Goal: Answer question/provide support: Share knowledge or assist other users

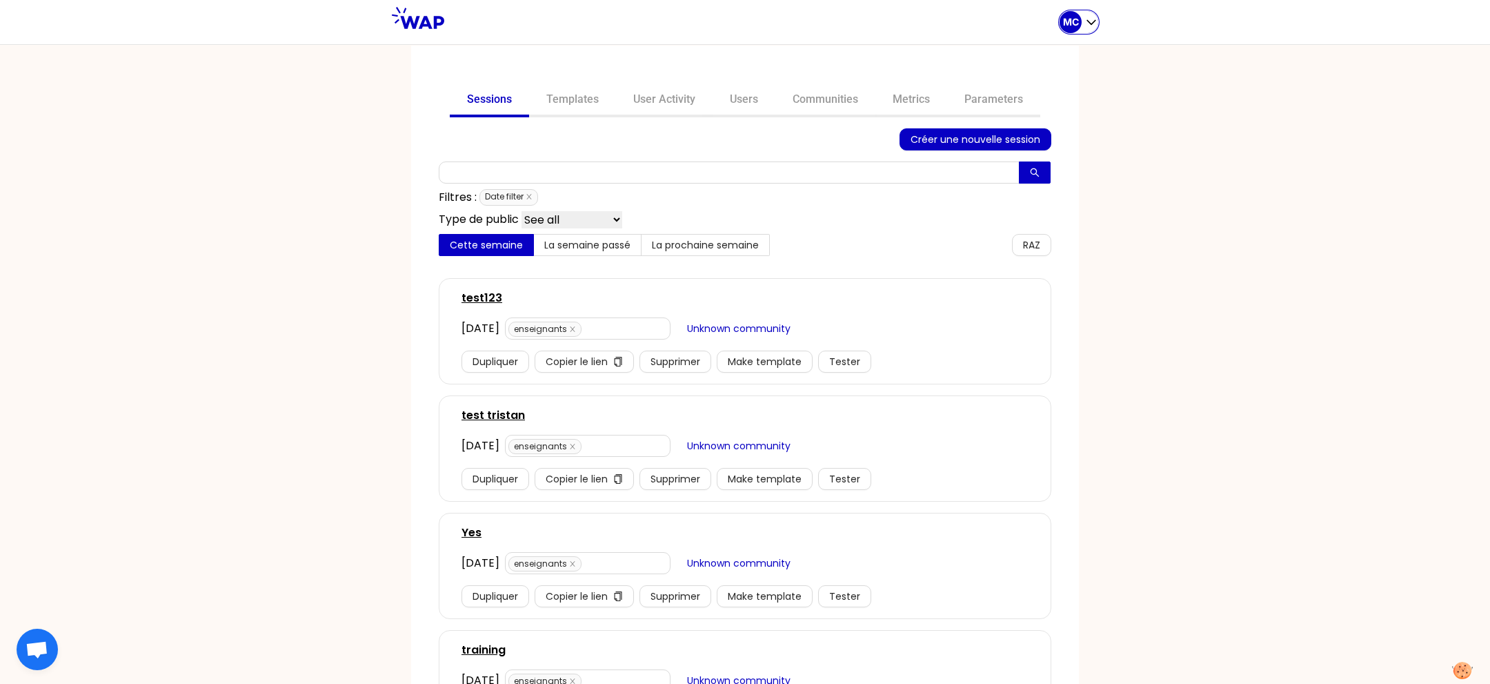
click at [1085, 20] on icon "button" at bounding box center [1092, 22] width 14 height 14
click at [1074, 57] on button "Sessions" at bounding box center [1024, 57] width 148 height 25
click at [860, 108] on link "Communities" at bounding box center [826, 100] width 100 height 33
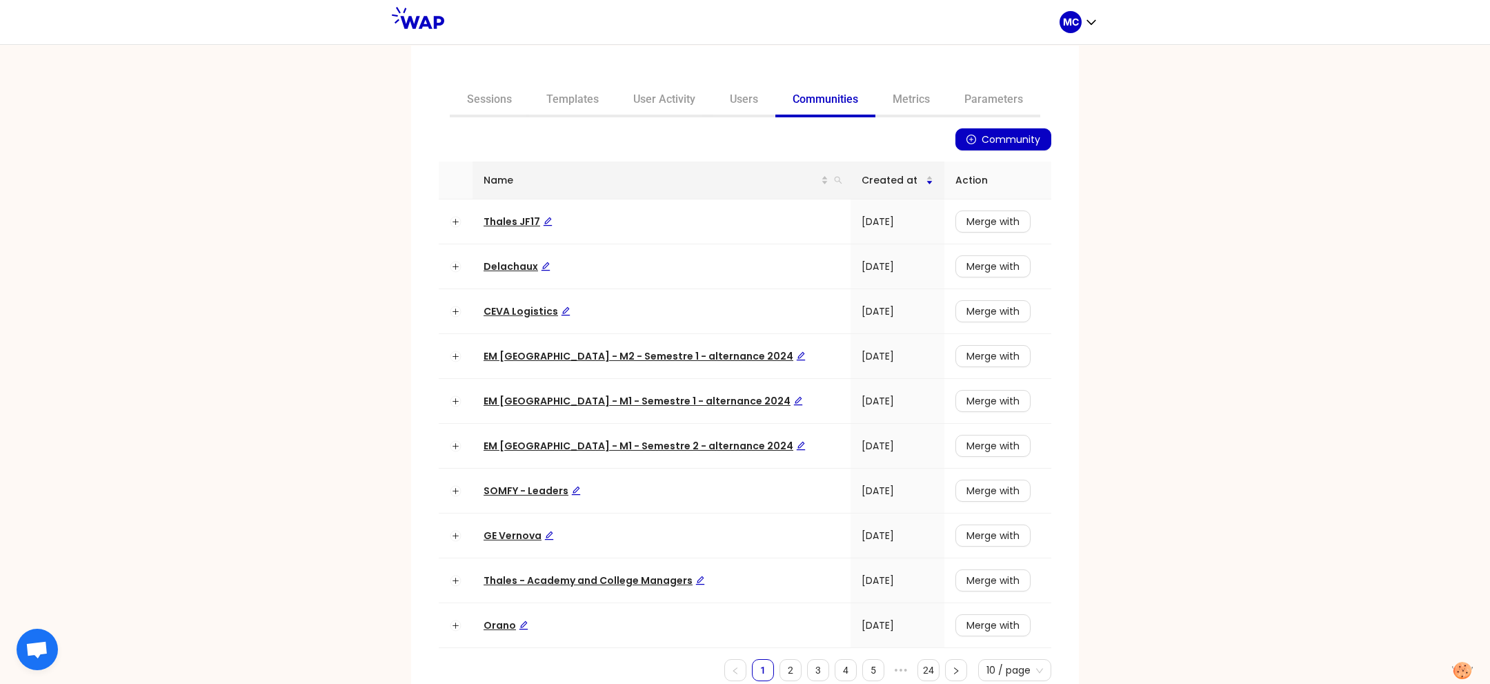
click at [814, 179] on th "Name" at bounding box center [662, 180] width 378 height 38
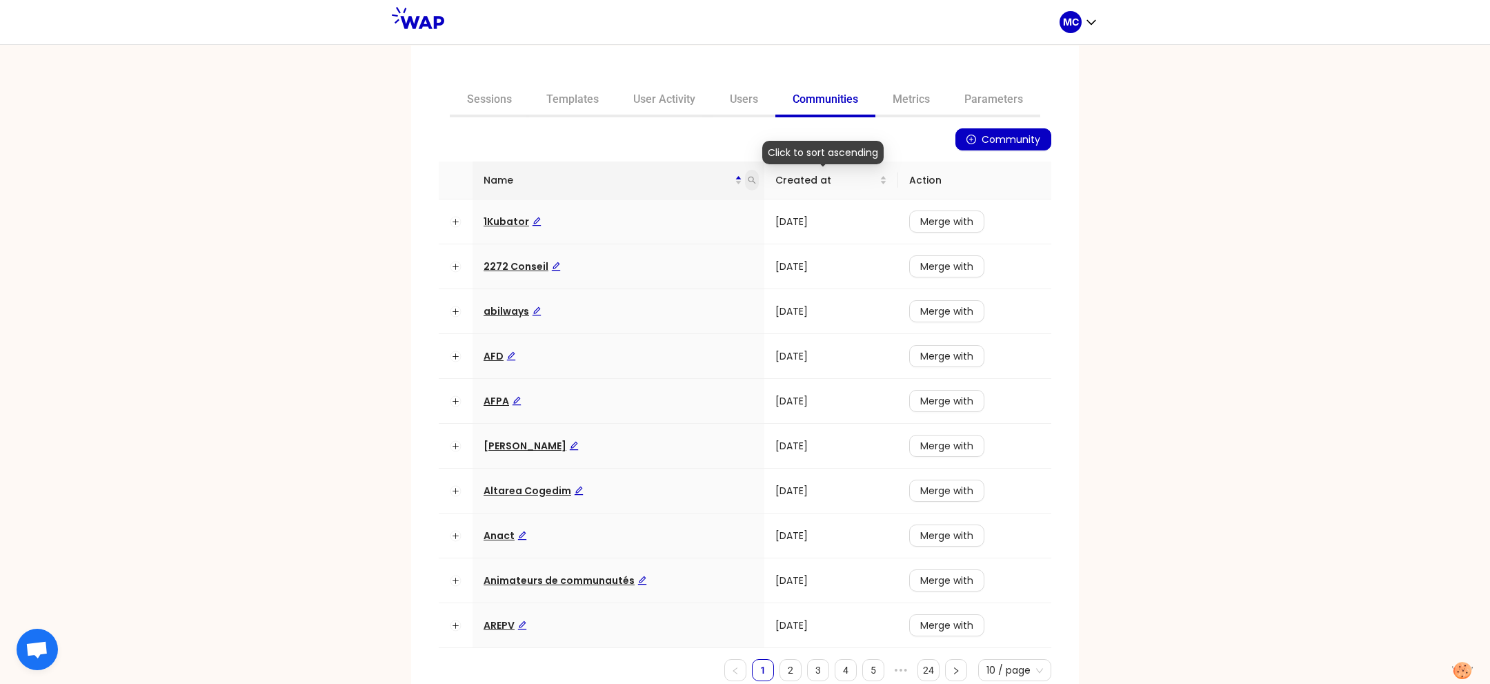
click at [748, 177] on icon "search" at bounding box center [752, 180] width 8 height 8
type input "ceva"
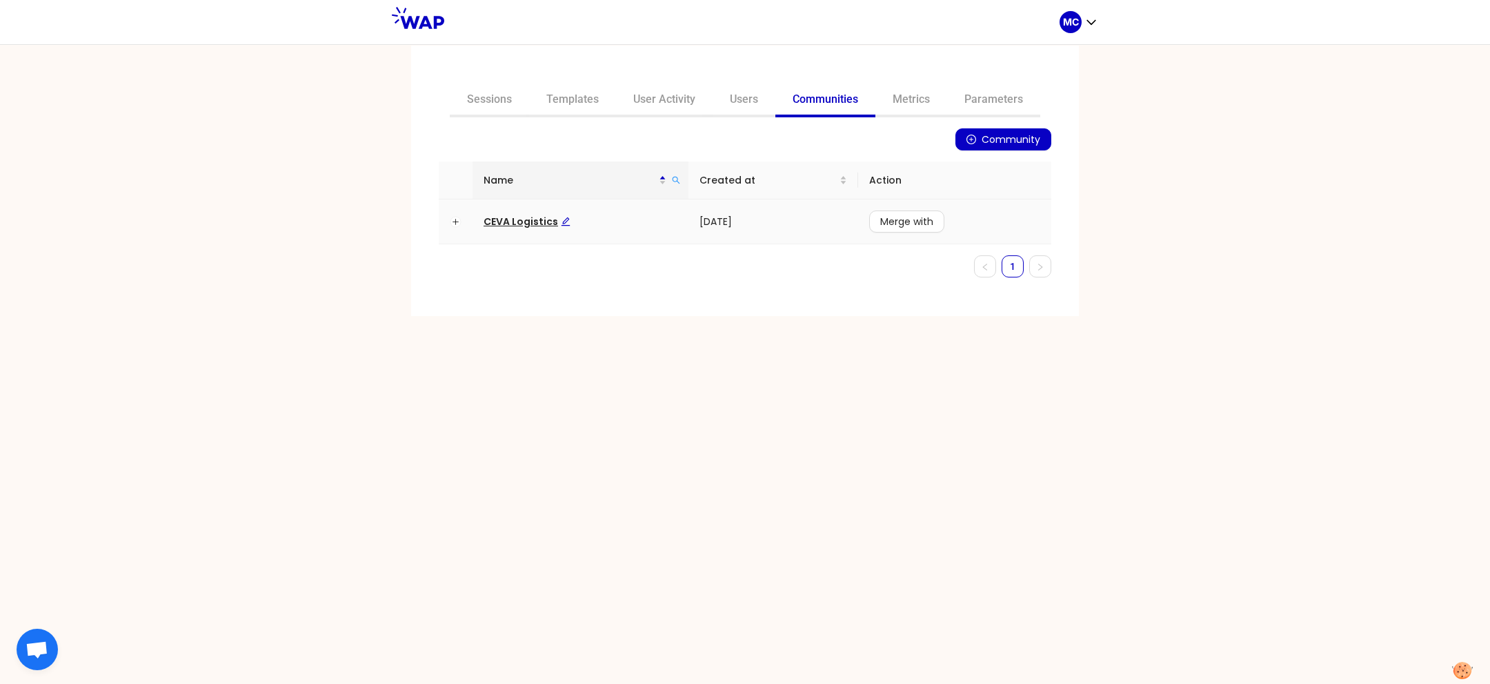
click at [506, 217] on span "CEVA Logistics" at bounding box center [527, 222] width 87 height 14
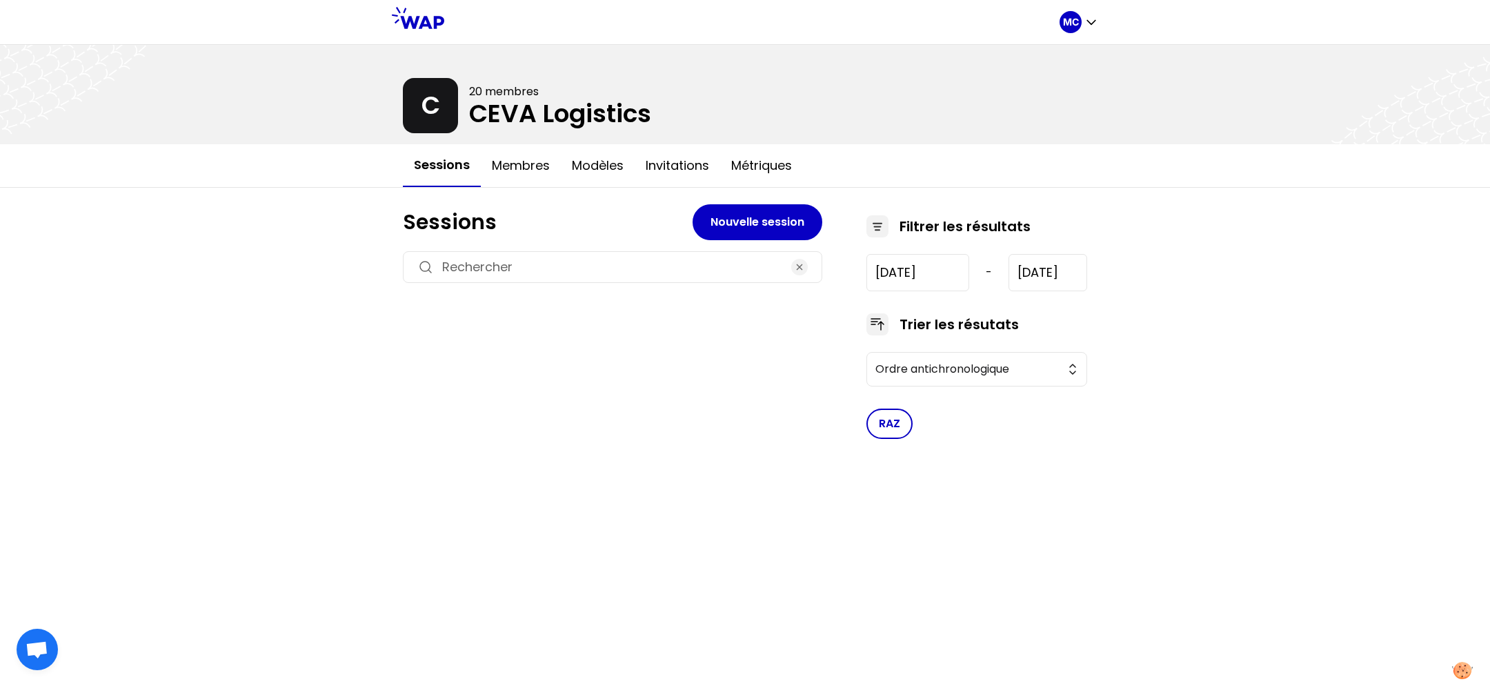
type input "[DATE]"
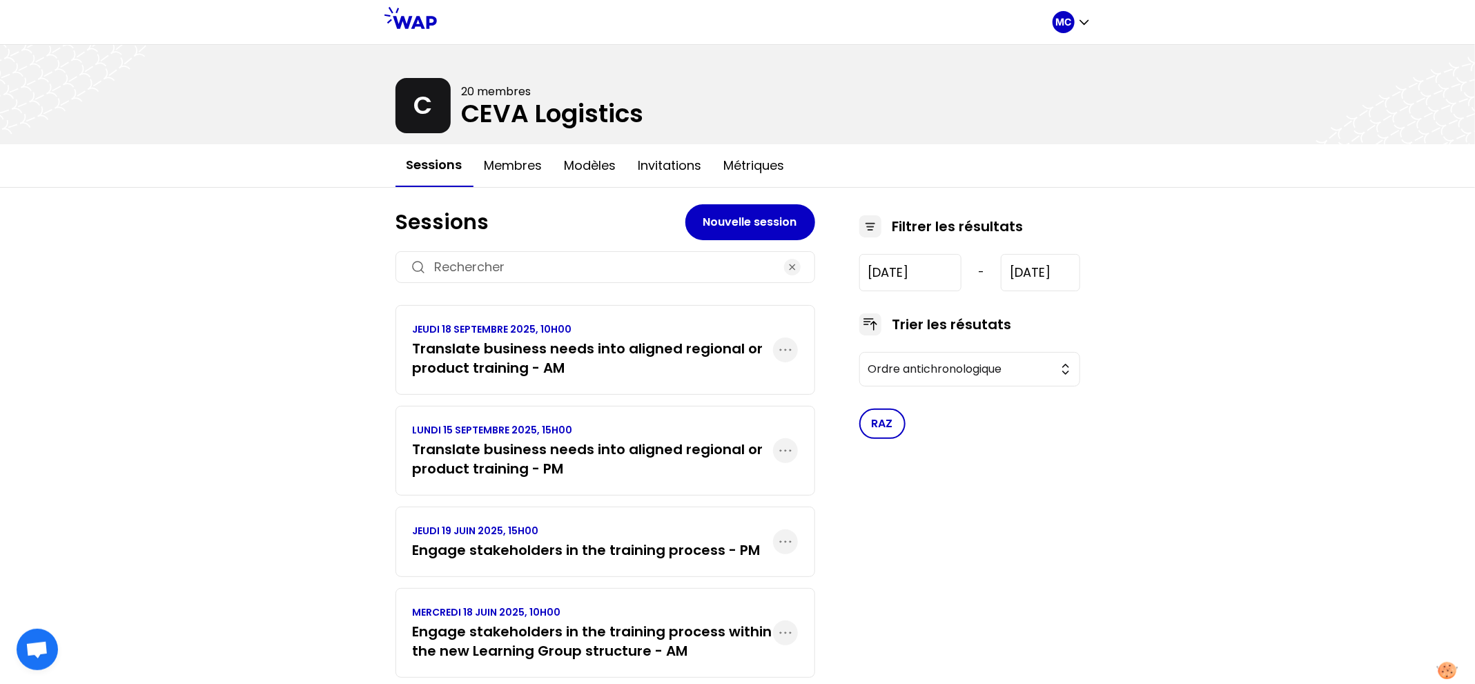
click at [513, 339] on h3 "Translate business needs into aligned regional or product training - AM" at bounding box center [593, 358] width 360 height 39
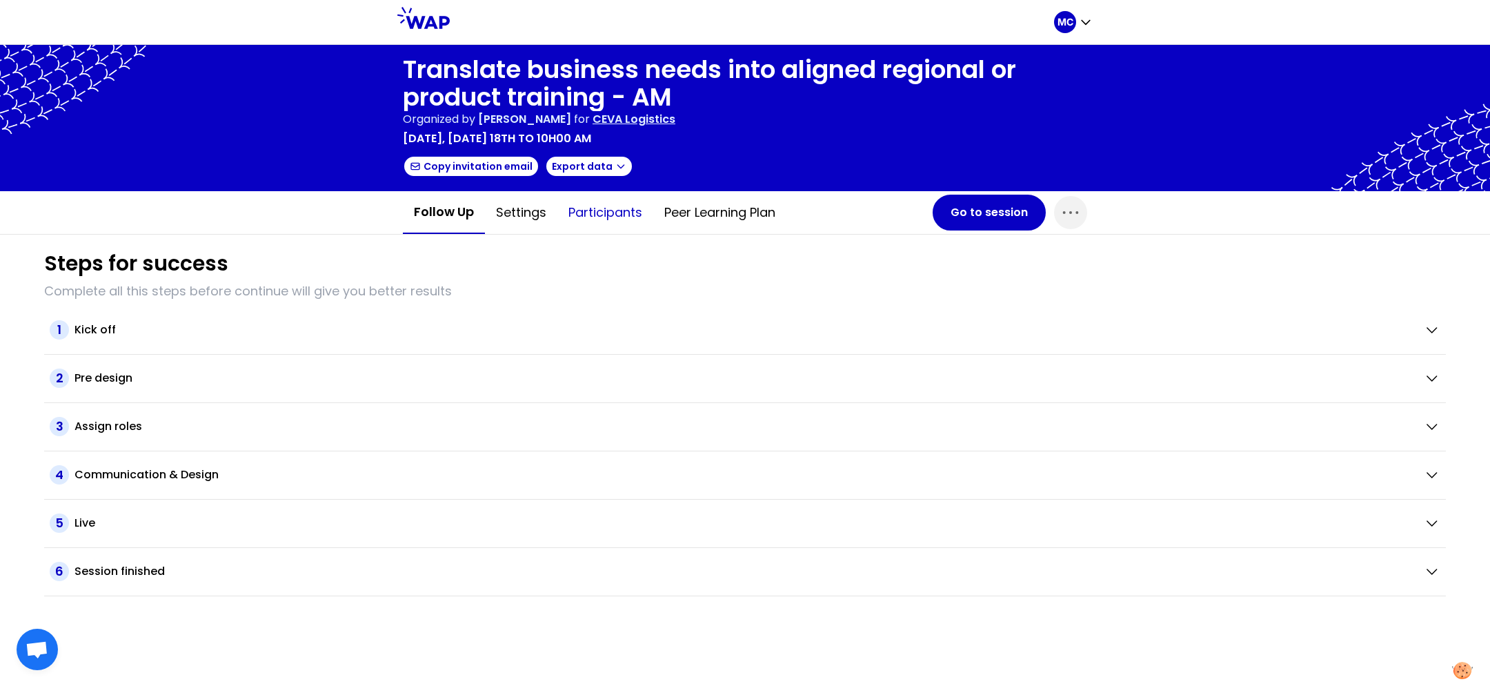
click at [623, 220] on button "Participants" at bounding box center [606, 212] width 96 height 41
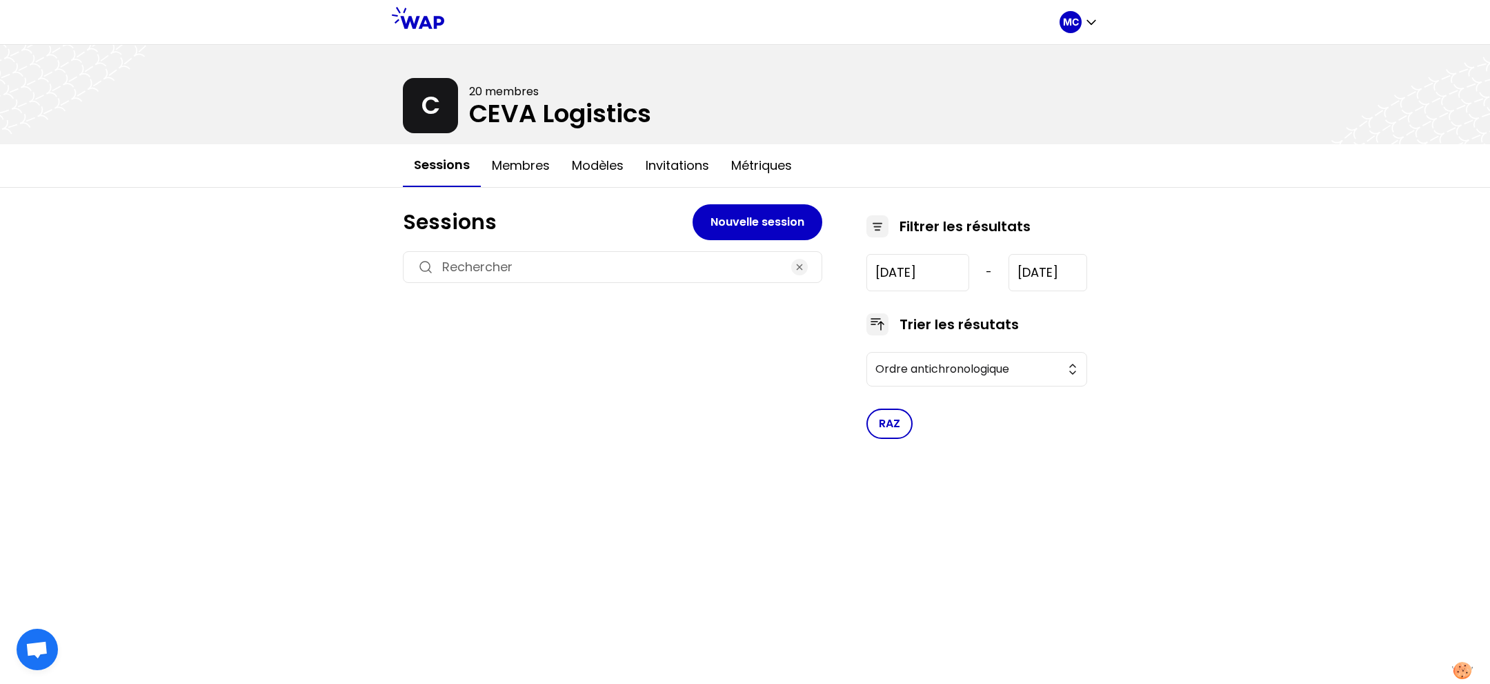
type input "[DATE]"
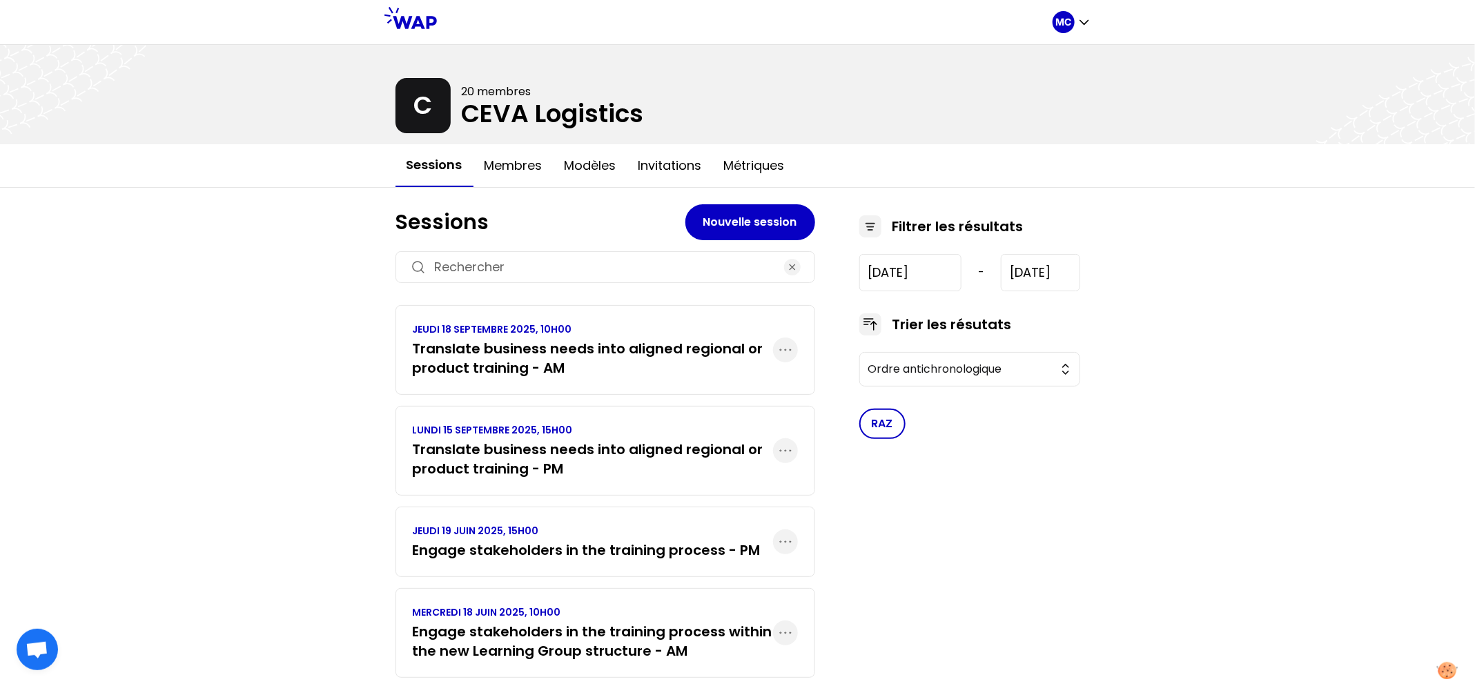
scroll to position [33, 0]
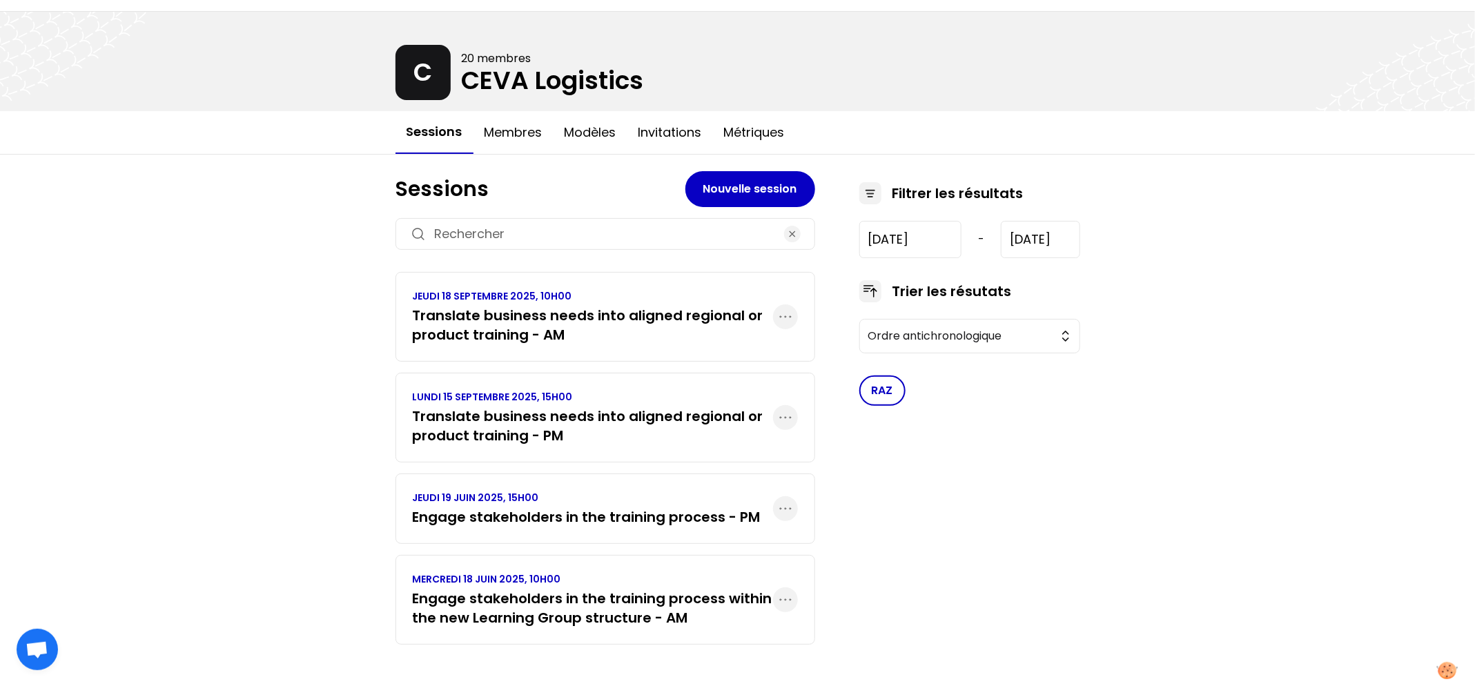
click at [562, 500] on p "JEUDI 19 JUIN 2025, 15H00" at bounding box center [587, 498] width 348 height 14
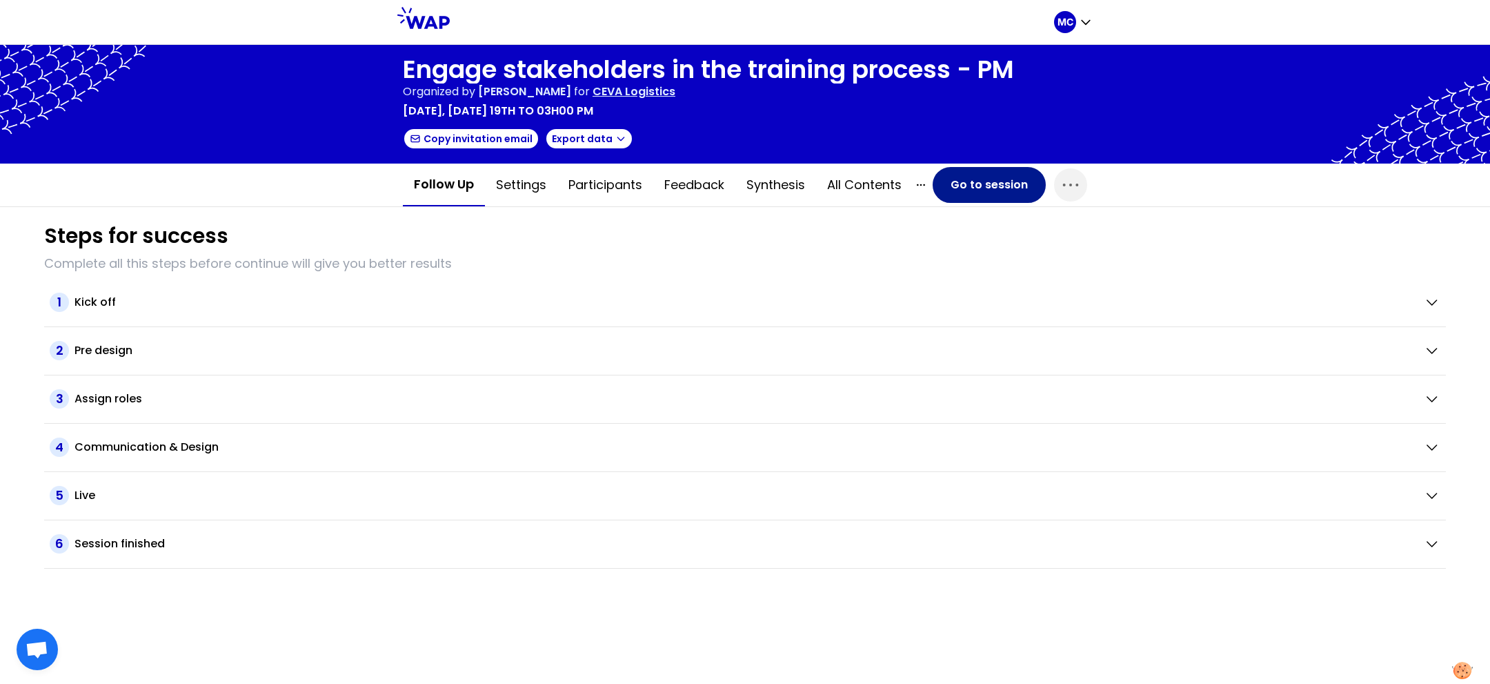
click at [946, 190] on button "Go to session" at bounding box center [989, 185] width 113 height 36
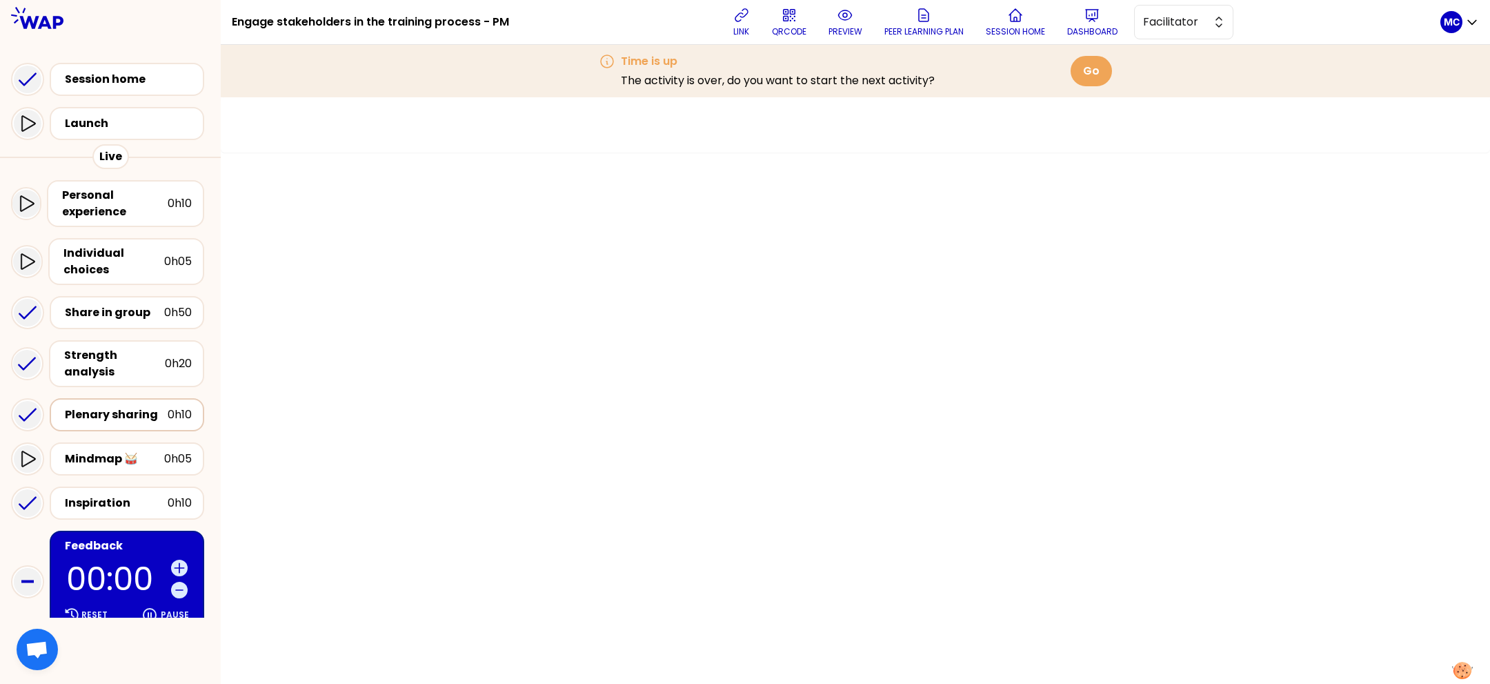
click at [107, 406] on div "Plenary sharing" at bounding box center [116, 414] width 103 height 17
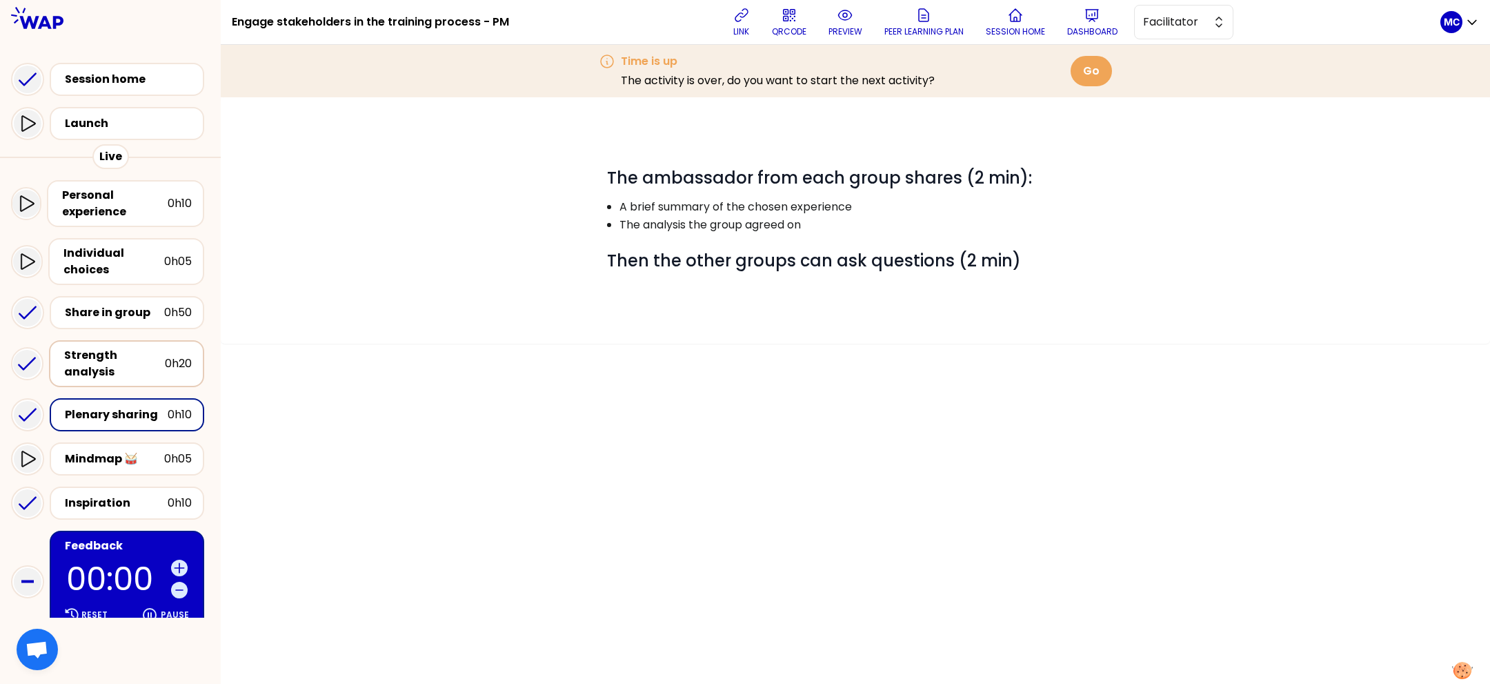
click at [134, 347] on div "Strength analysis" at bounding box center [114, 363] width 101 height 33
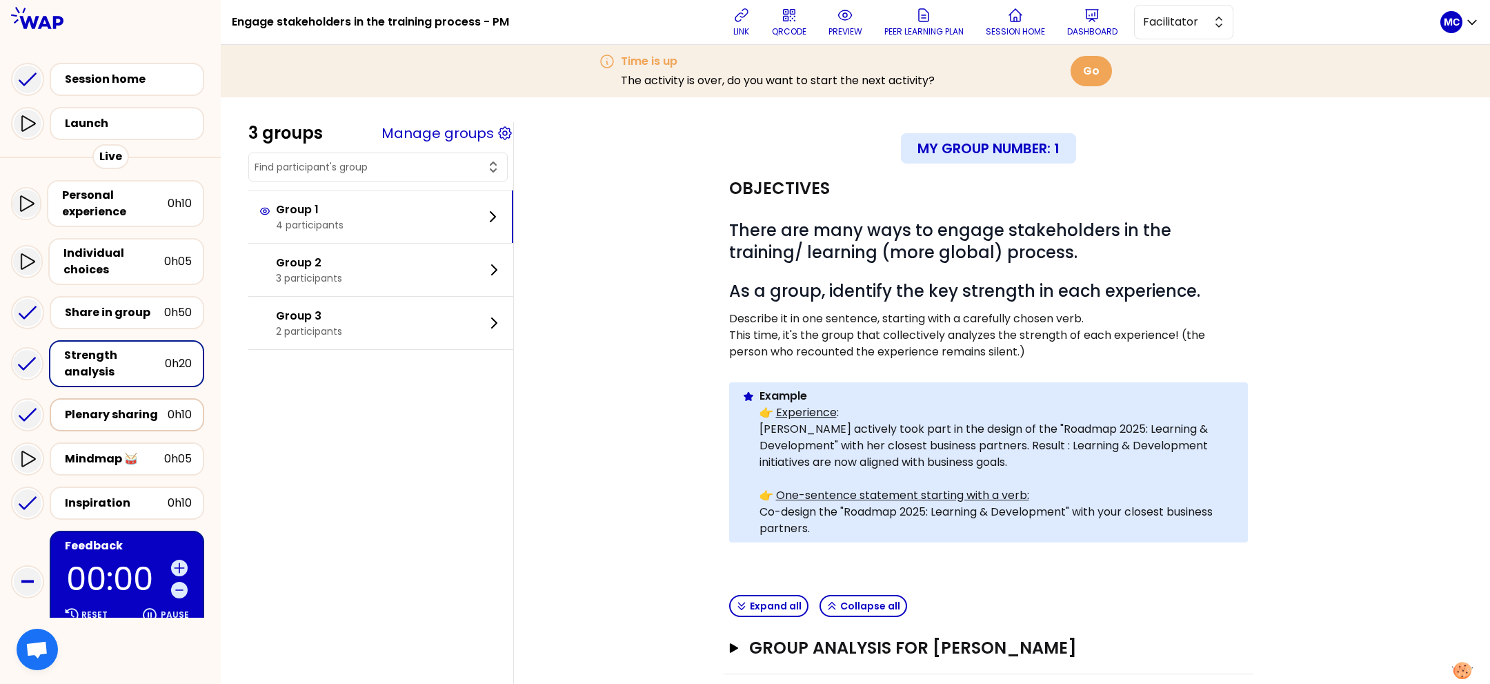
scroll to position [87, 0]
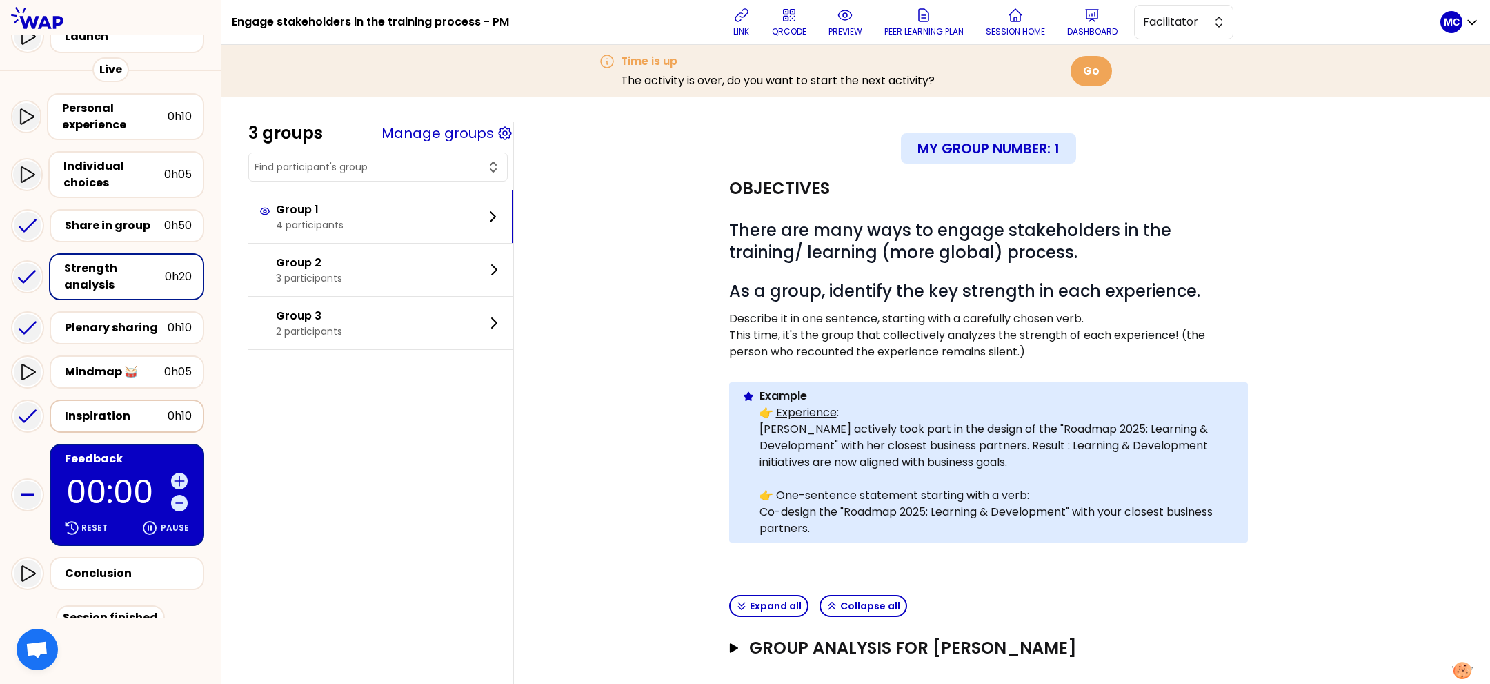
click at [115, 408] on div "Inspiration" at bounding box center [116, 416] width 103 height 17
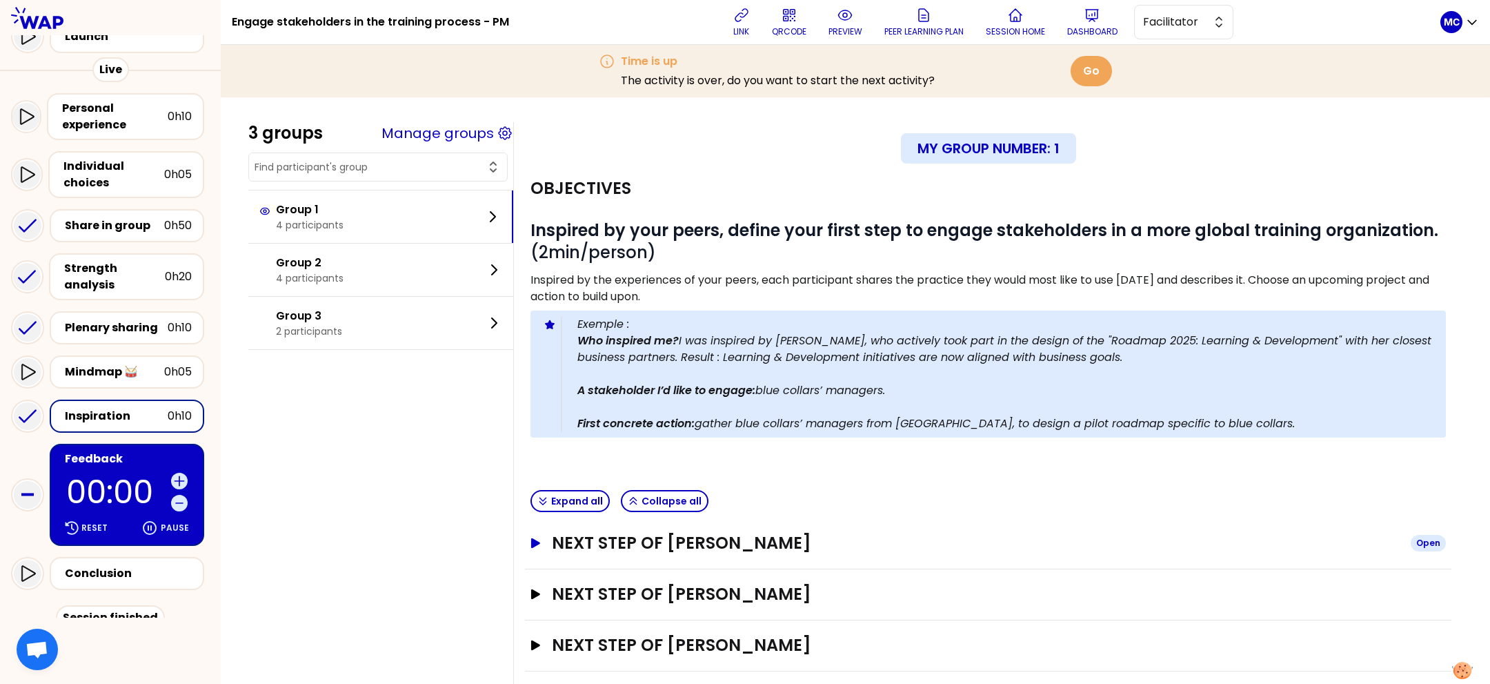
click at [784, 536] on h3 "Next step of [PERSON_NAME]" at bounding box center [976, 543] width 848 height 22
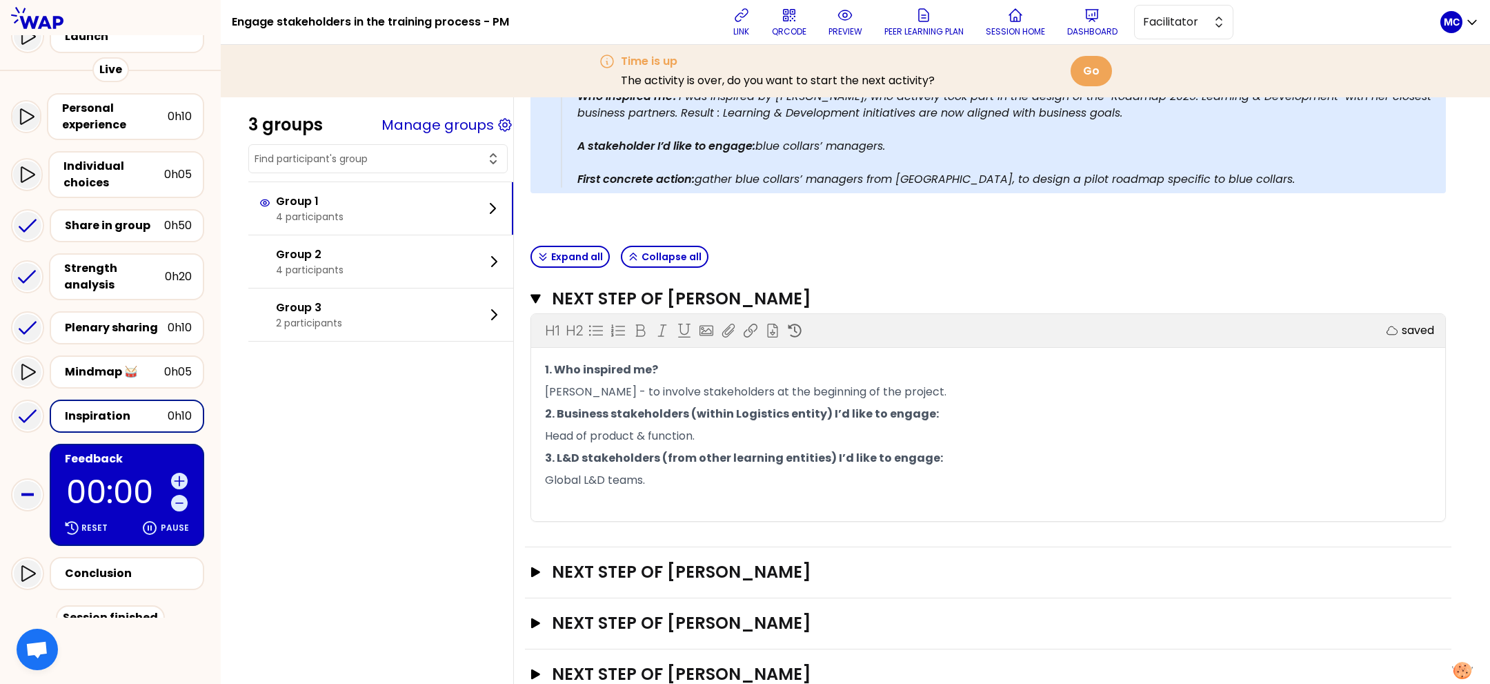
scroll to position [296, 0]
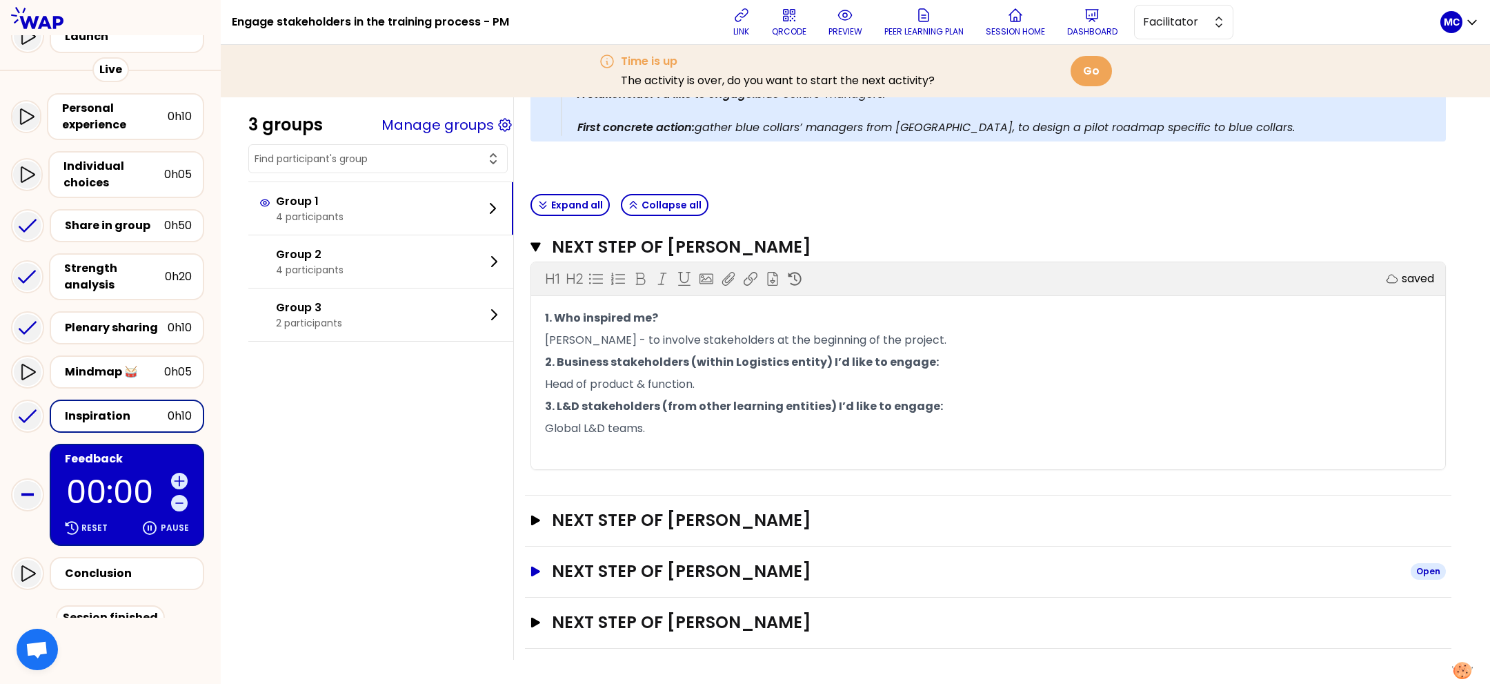
click at [855, 569] on h3 "Next step of [PERSON_NAME]" at bounding box center [976, 571] width 848 height 22
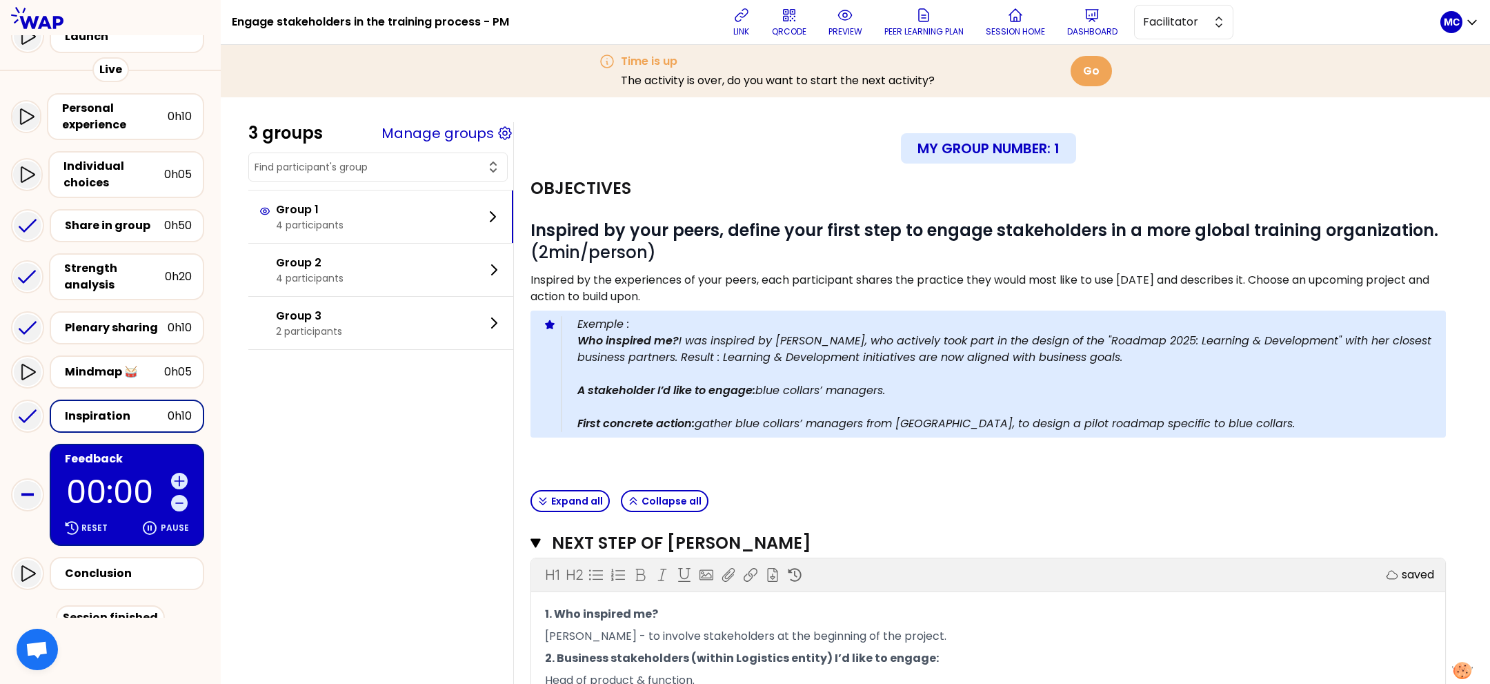
scroll to position [518, 0]
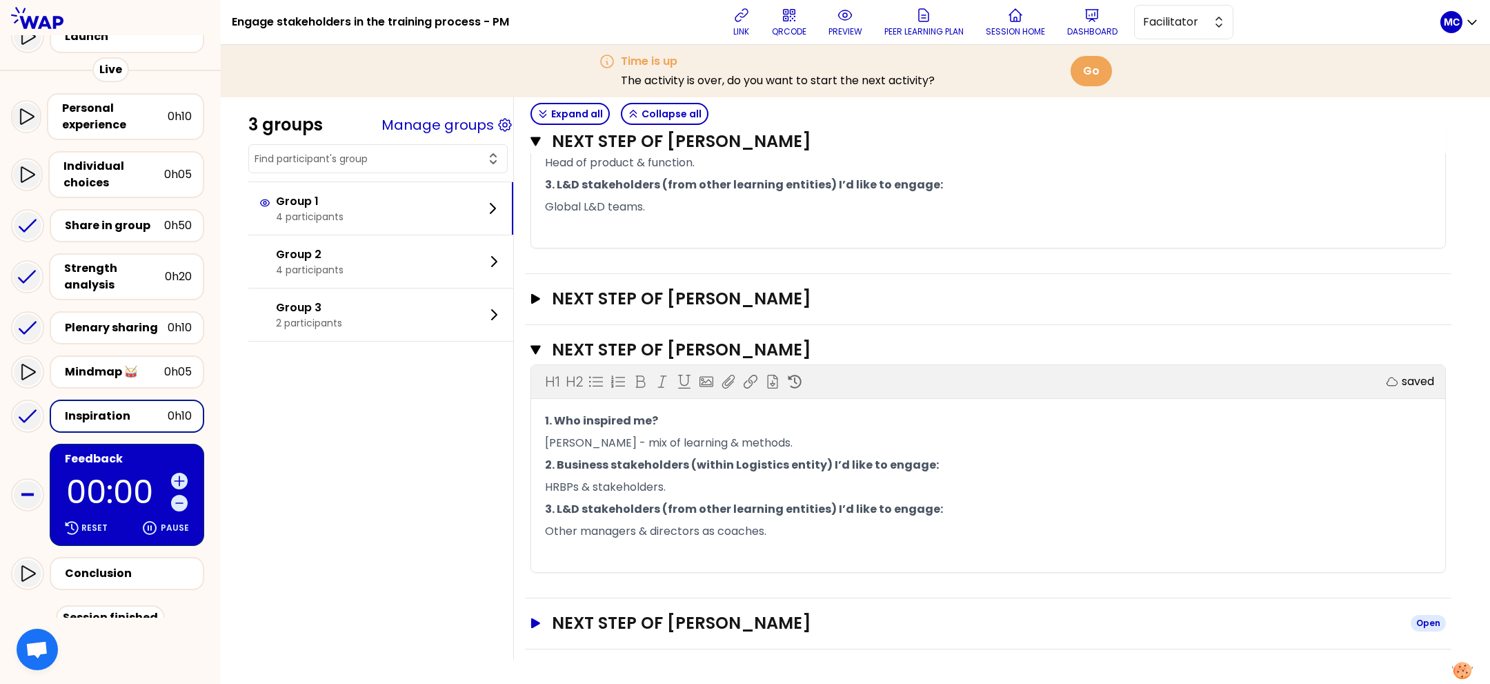
click at [820, 629] on h3 "Next step of [PERSON_NAME]" at bounding box center [976, 623] width 848 height 22
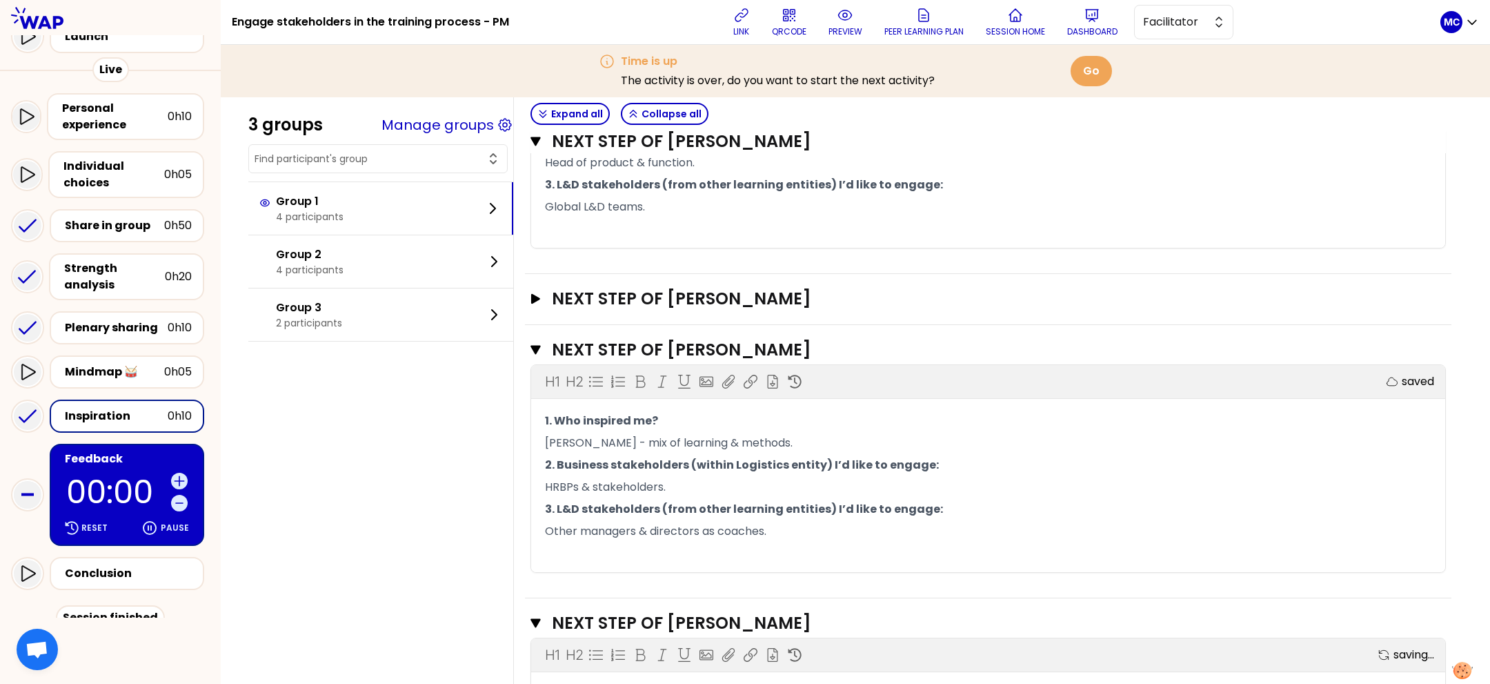
scroll to position [739, 0]
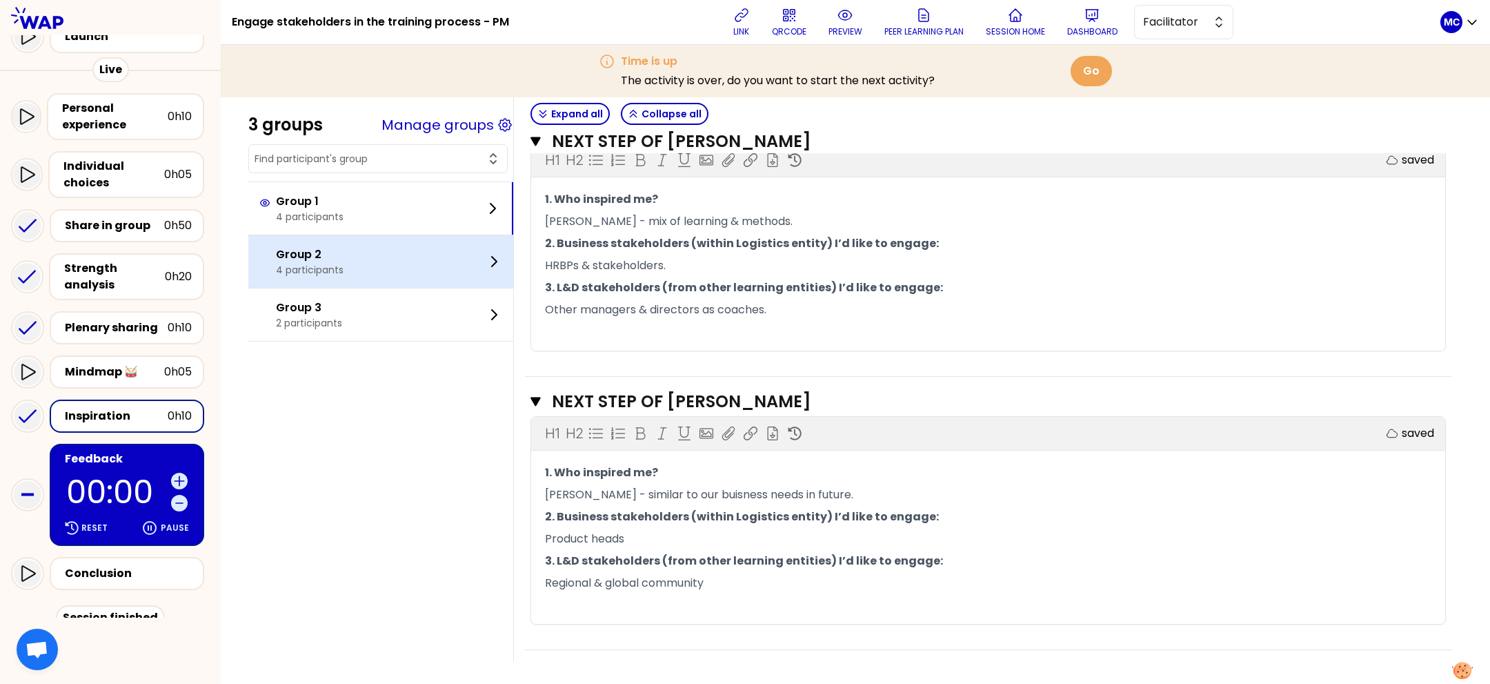
click at [316, 242] on div "Group 2 4 participants" at bounding box center [380, 261] width 265 height 52
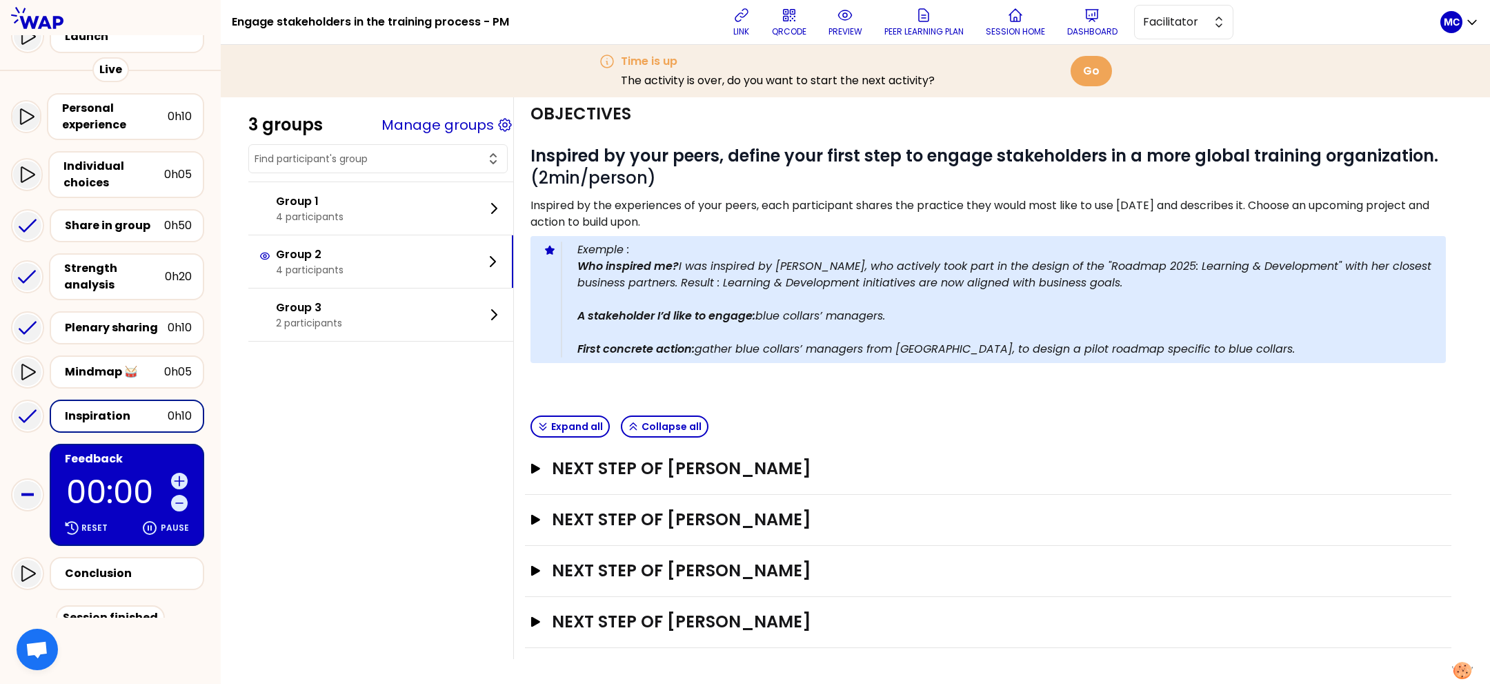
scroll to position [74, 0]
click at [846, 458] on h3 "Next step of [PERSON_NAME]" at bounding box center [976, 469] width 848 height 22
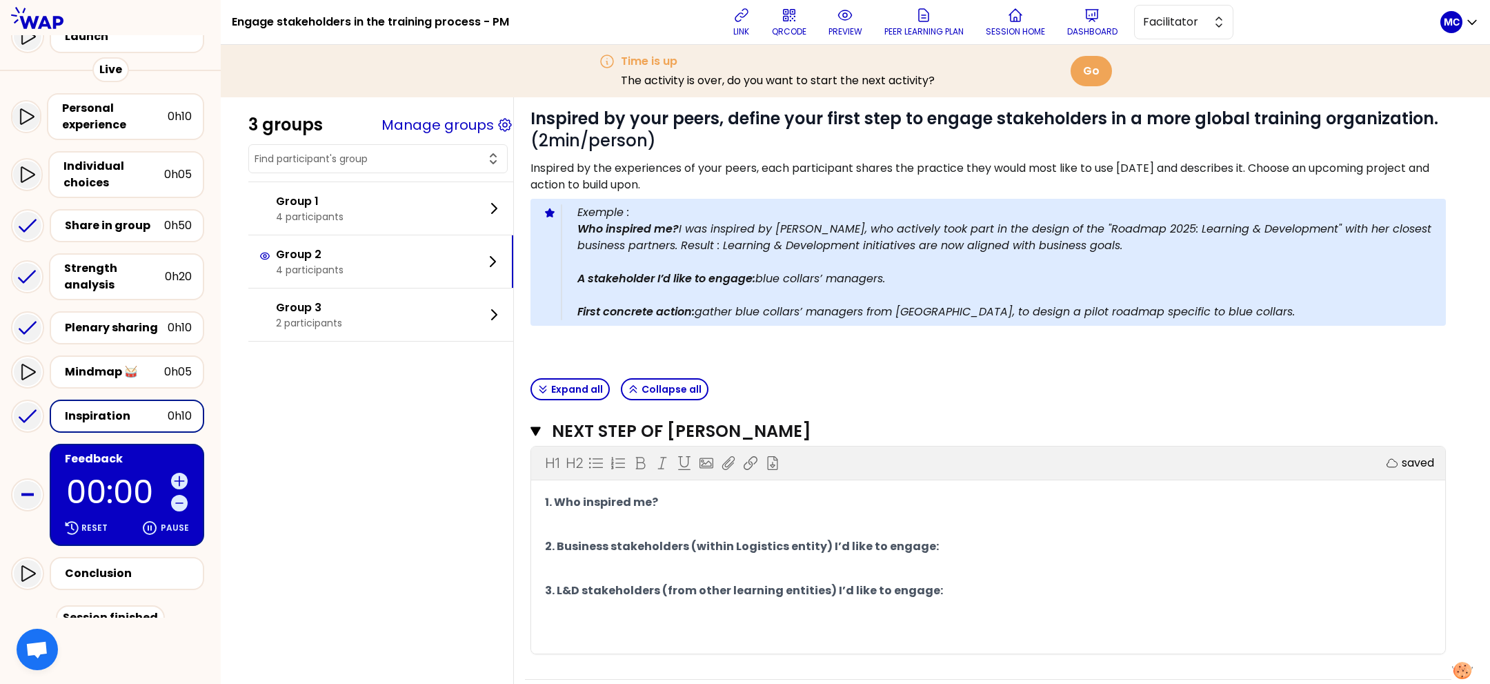
scroll to position [296, 0]
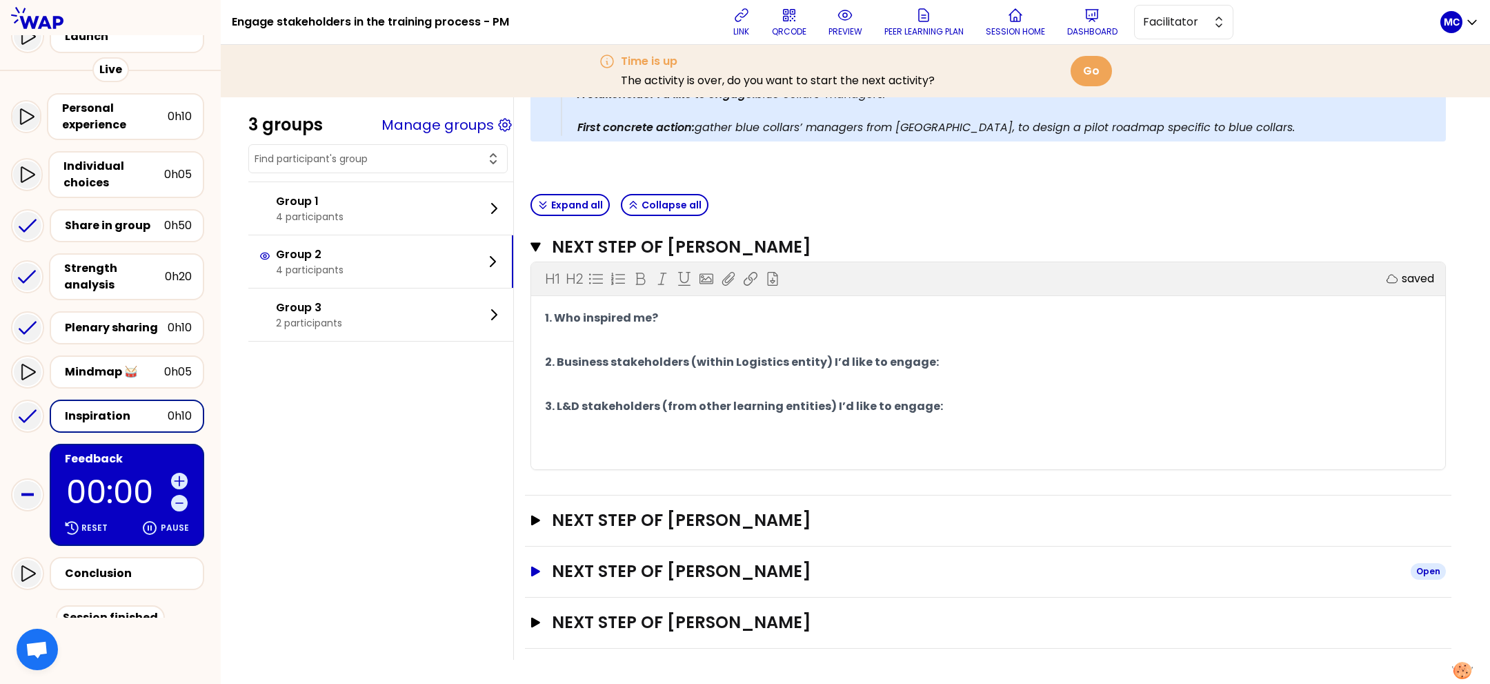
click at [836, 560] on h3 "Next step of [PERSON_NAME]" at bounding box center [976, 571] width 848 height 22
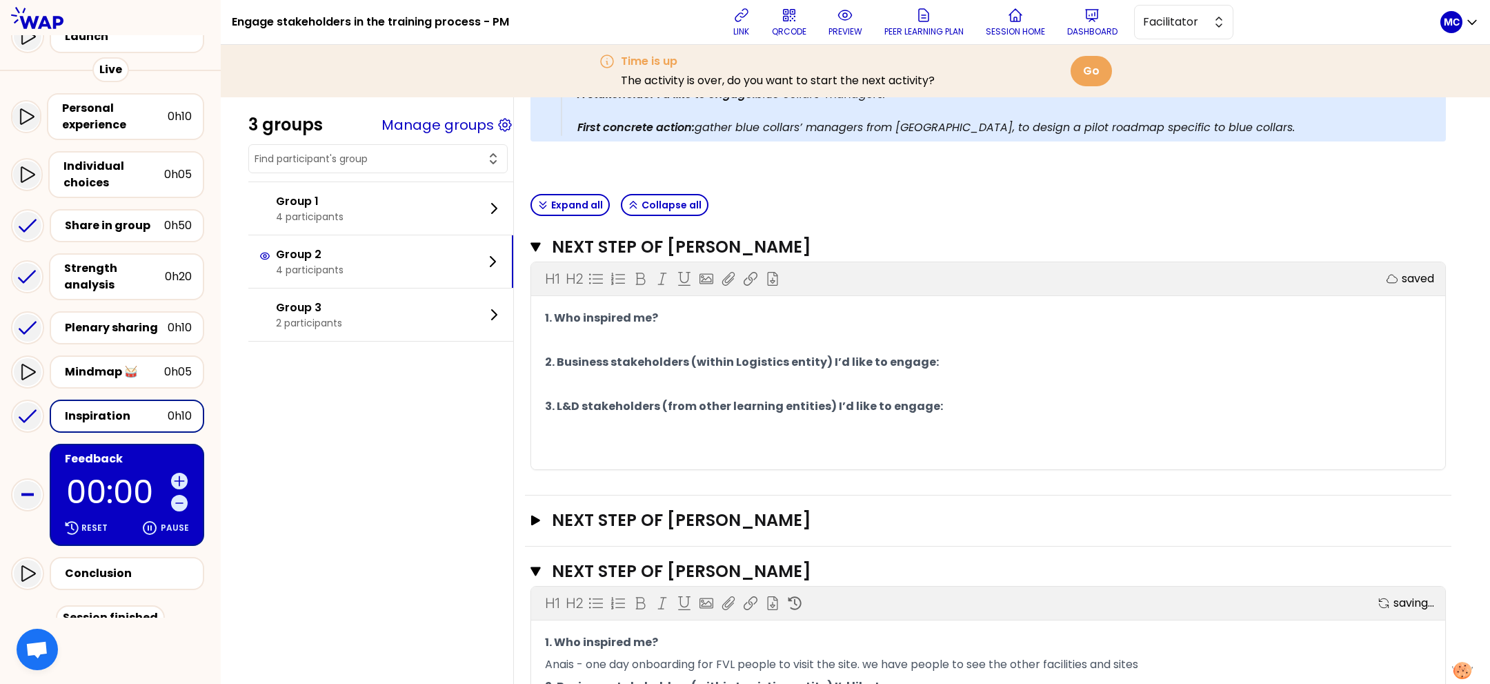
scroll to position [518, 0]
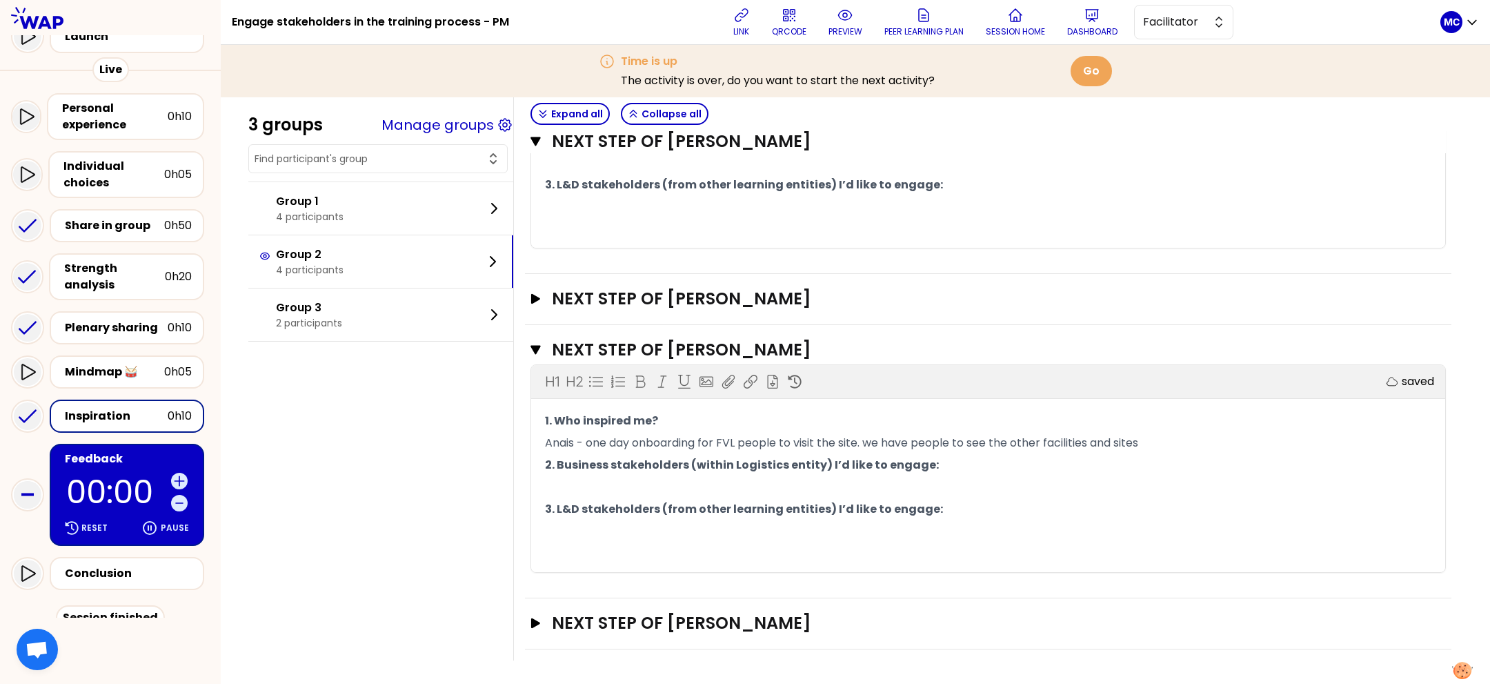
click at [816, 638] on div "Next step of [PERSON_NAME] Open" at bounding box center [988, 623] width 927 height 51
click at [829, 621] on h3 "Next step of [PERSON_NAME]" at bounding box center [976, 623] width 848 height 22
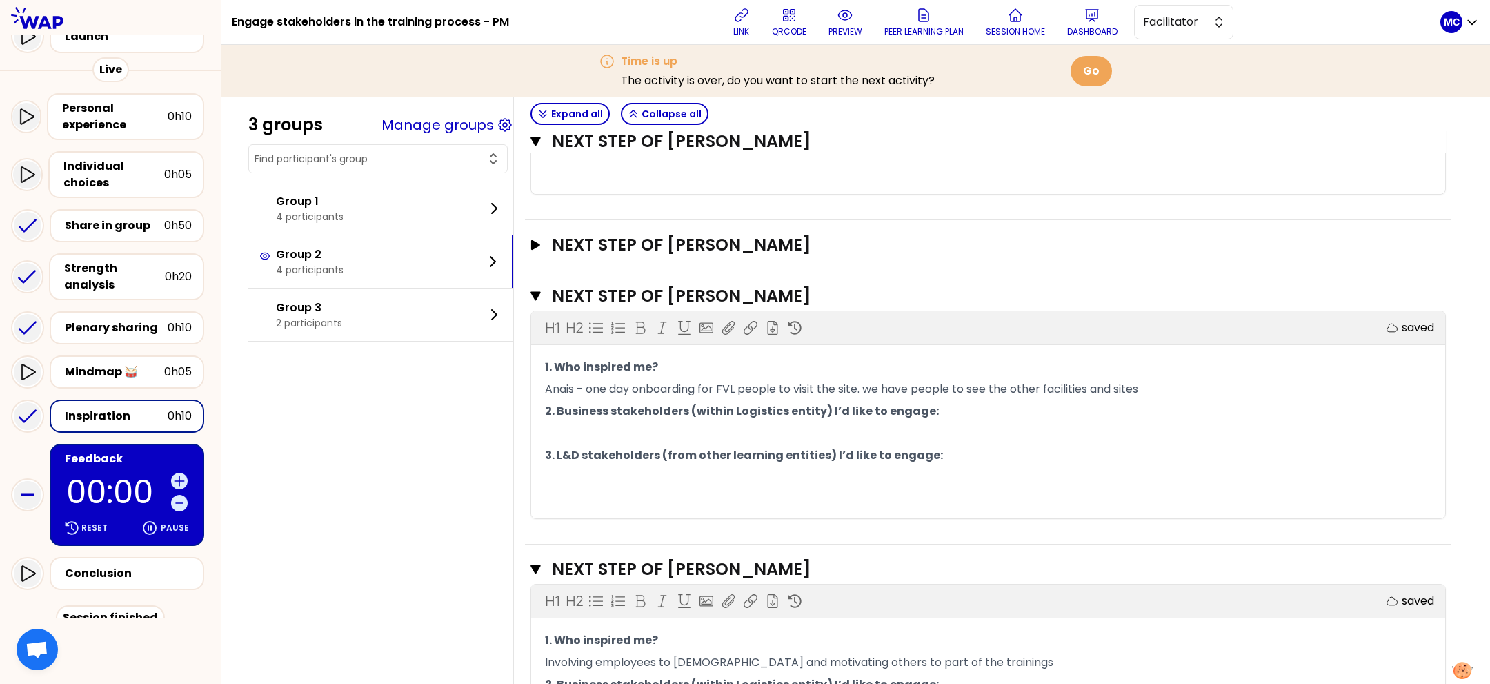
scroll to position [739, 0]
